Goal: Navigation & Orientation: Find specific page/section

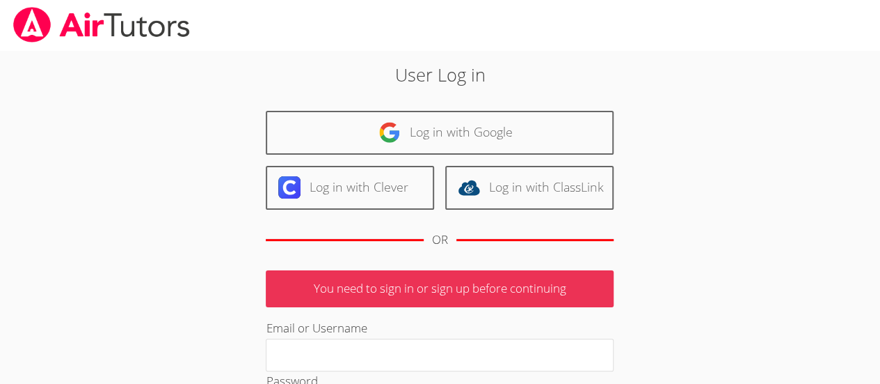
type input "[PERSON_NAME][EMAIL_ADDRESS][DOMAIN_NAME]"
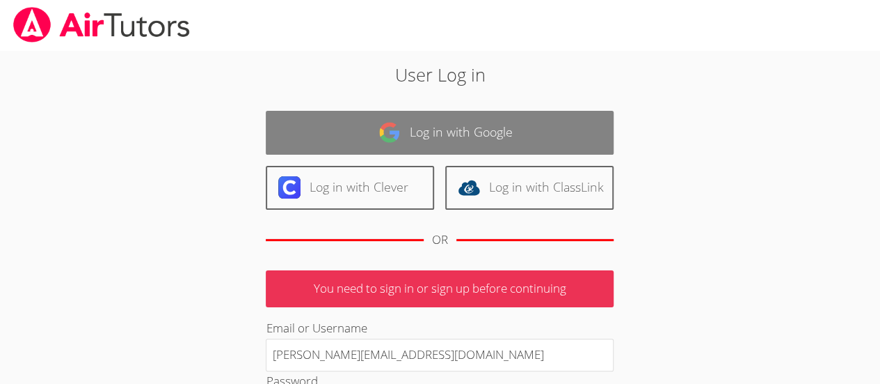
click at [510, 129] on link "Log in with Google" at bounding box center [440, 133] width 348 height 44
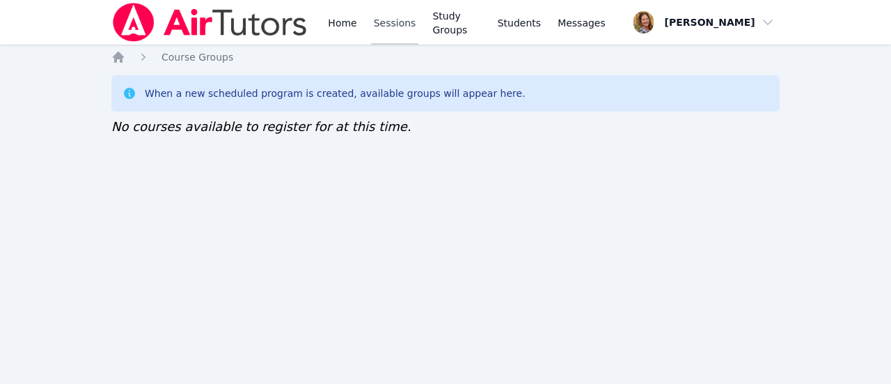
click at [391, 35] on link "Sessions" at bounding box center [395, 22] width 48 height 45
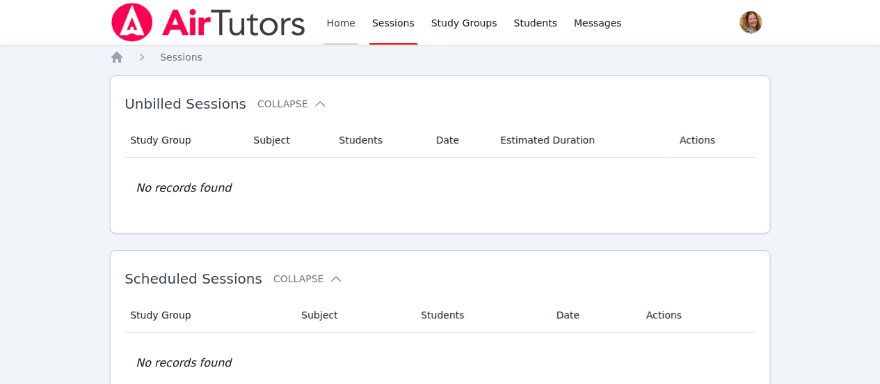
click at [342, 21] on link "Home" at bounding box center [341, 22] width 34 height 45
